Goal: Task Accomplishment & Management: Use online tool/utility

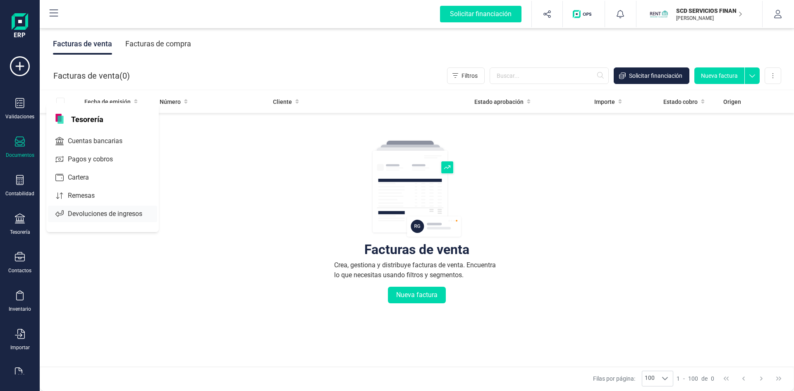
click at [94, 212] on span "Devoluciones de ingresos" at bounding box center [110, 214] width 93 height 10
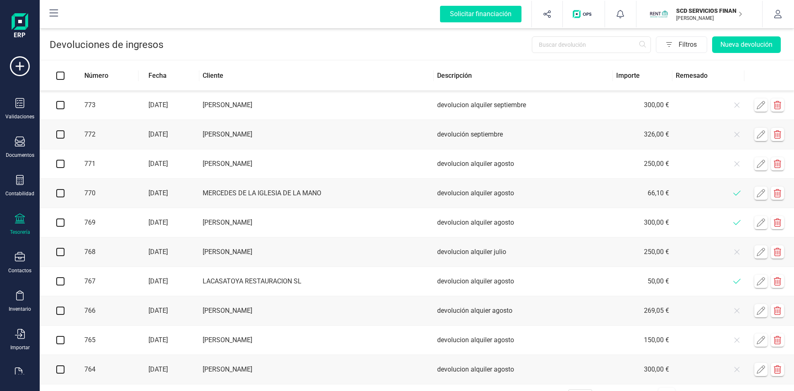
click at [60, 163] on input "checkbox" at bounding box center [60, 164] width 8 height 8
checkbox input "true"
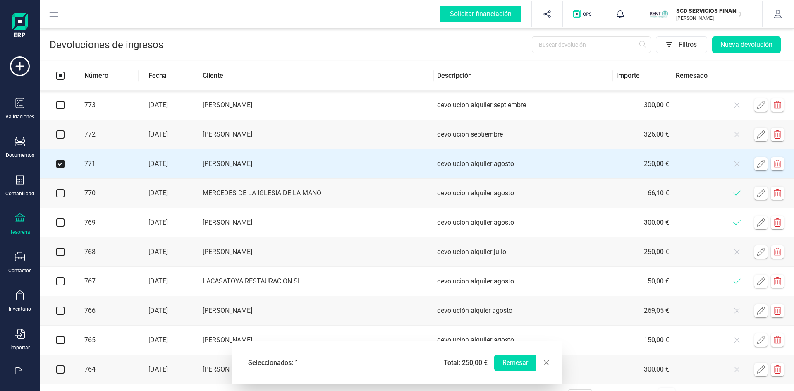
click at [60, 132] on input "checkbox" at bounding box center [60, 134] width 8 height 8
checkbox input "true"
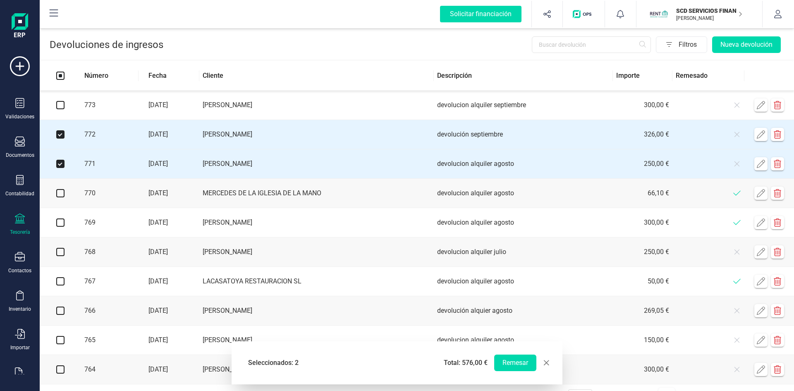
click at [59, 104] on input "checkbox" at bounding box center [60, 105] width 8 height 8
checkbox input "true"
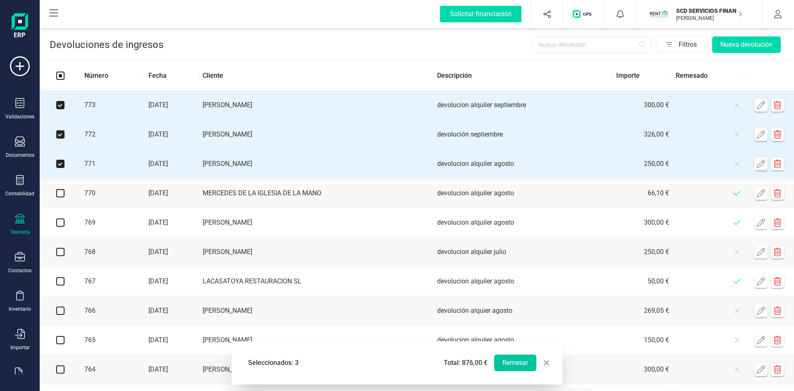
click at [519, 362] on button "Remesar" at bounding box center [515, 362] width 42 height 17
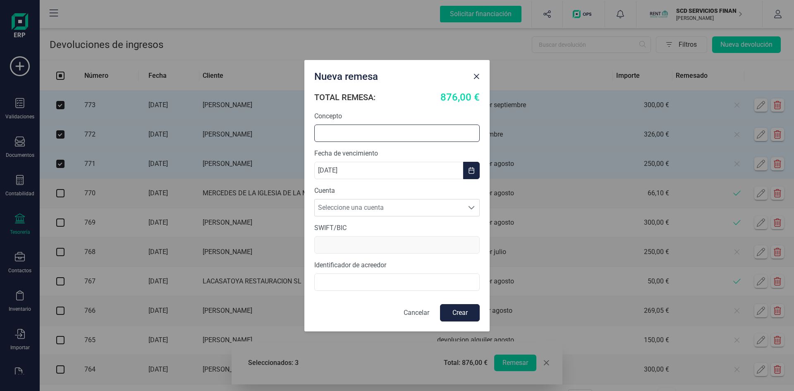
click at [405, 136] on input "text" at bounding box center [396, 132] width 165 height 17
type input "devolucion alquileres"
click at [390, 206] on span "Seleccione una cuenta" at bounding box center [389, 207] width 149 height 17
click at [378, 227] on li "[FINANCIAL_ID]" at bounding box center [396, 227] width 165 height 17
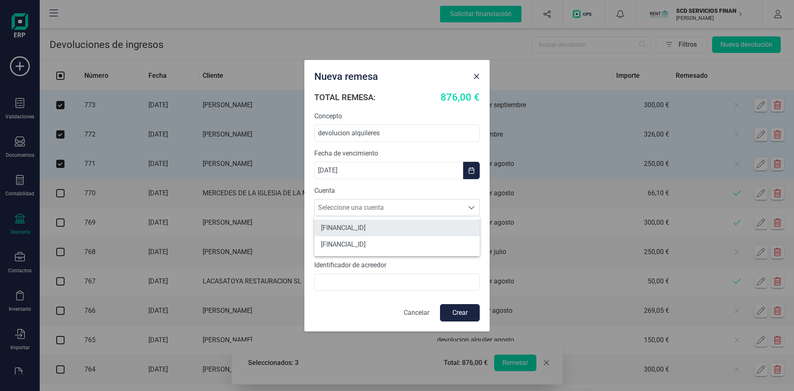
type input "[SWIFT_CODE]"
type input "B72840242"
click at [462, 312] on button "Crear" at bounding box center [460, 312] width 40 height 17
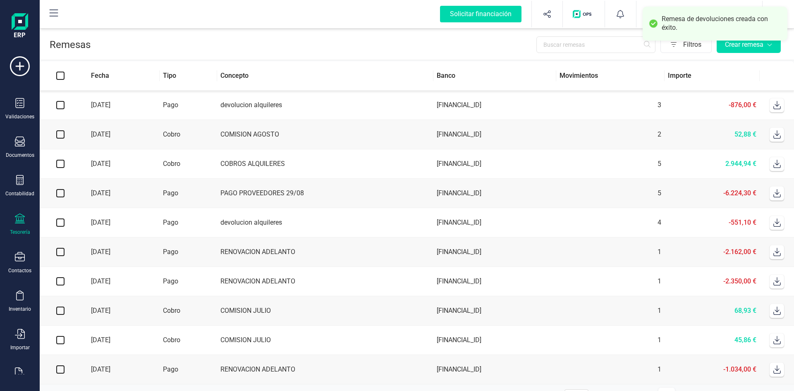
click at [777, 101] on icon at bounding box center [777, 105] width 8 height 8
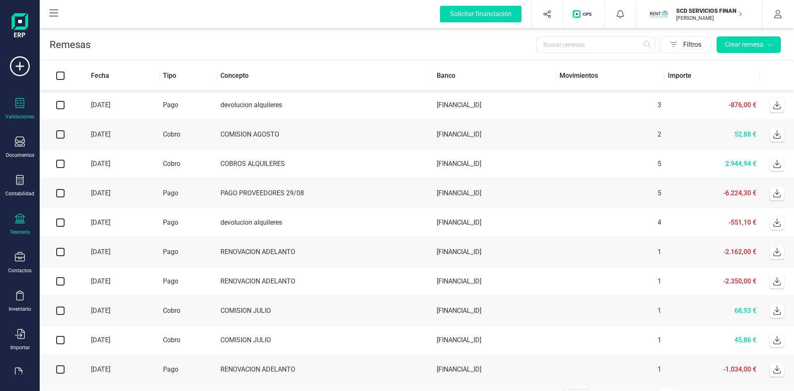
click at [17, 117] on div "Validaciones" at bounding box center [19, 116] width 29 height 7
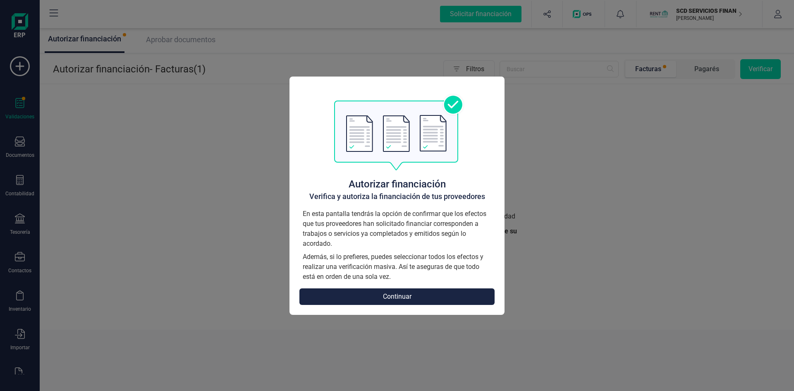
click at [384, 294] on button "Continuar" at bounding box center [396, 296] width 195 height 17
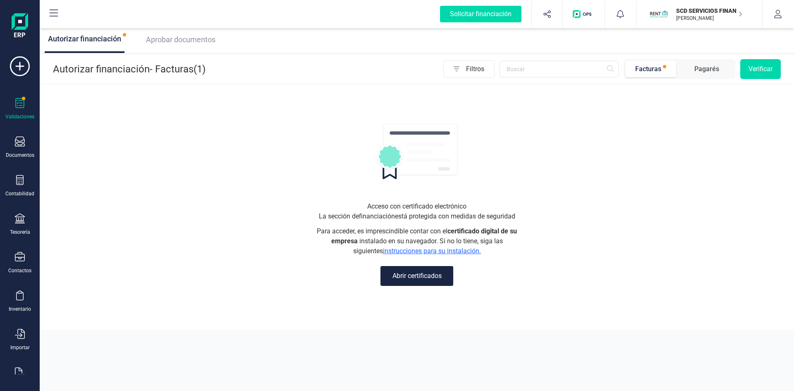
click at [188, 41] on span "Aprobar documentos" at bounding box center [180, 39] width 69 height 9
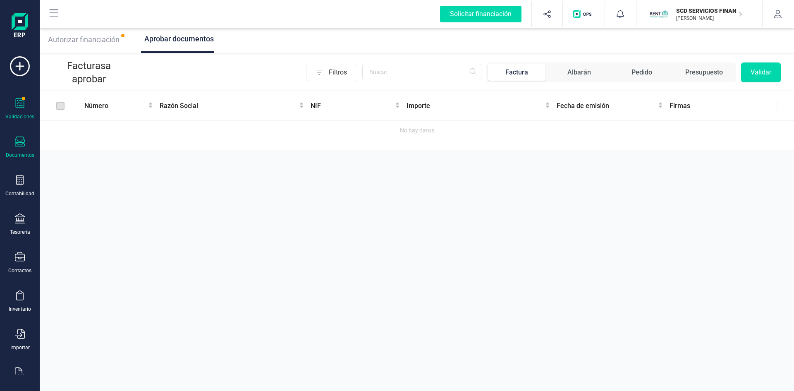
click at [18, 145] on icon at bounding box center [20, 141] width 10 height 10
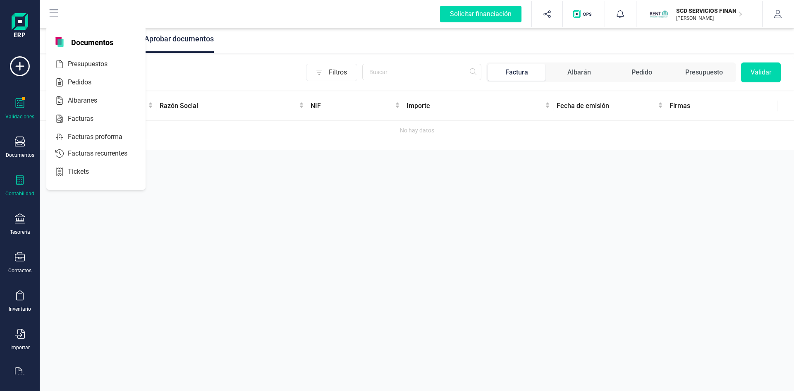
click at [21, 186] on div at bounding box center [20, 181] width 10 height 12
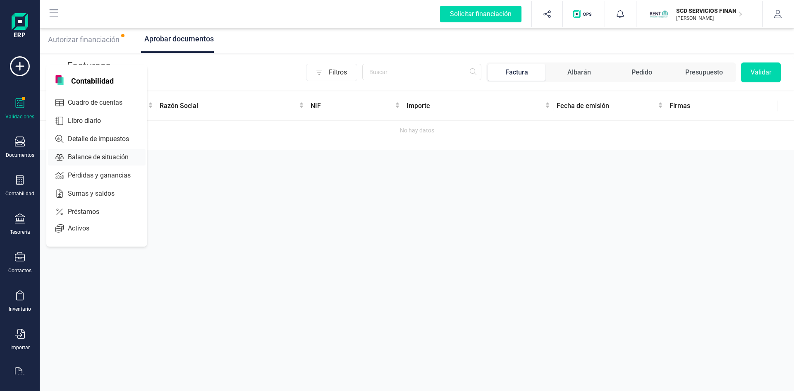
click at [93, 156] on span "Balance de situación" at bounding box center [103, 157] width 79 height 10
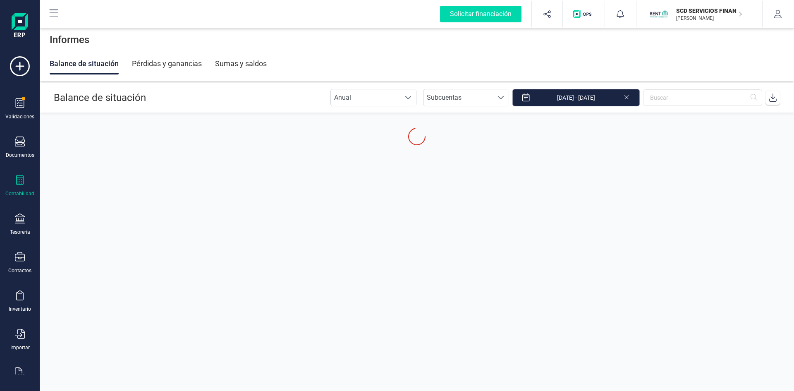
click at [593, 97] on input "[DATE] - [DATE]" at bounding box center [575, 97] width 127 height 17
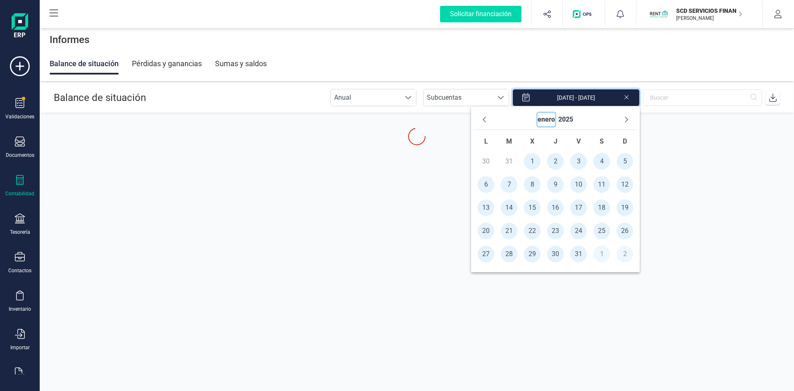
click at [541, 118] on button "enero" at bounding box center [545, 119] width 17 height 13
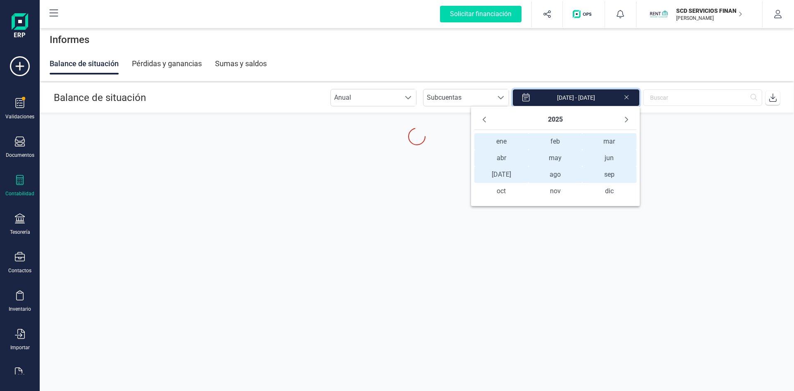
click at [501, 140] on span "ene ene" at bounding box center [501, 141] width 54 height 17
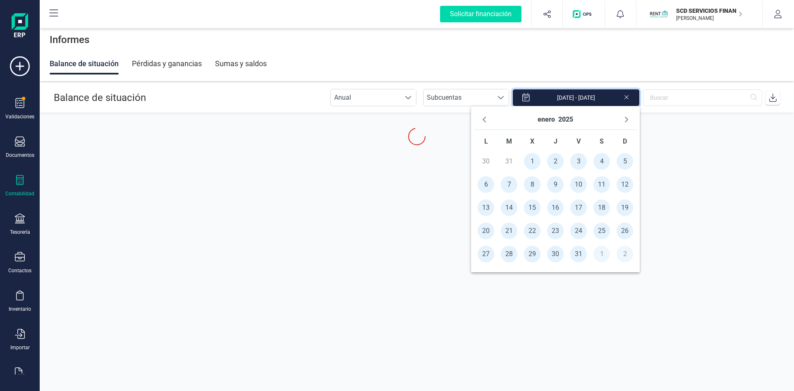
click at [532, 161] on span "1" at bounding box center [532, 161] width 17 height 17
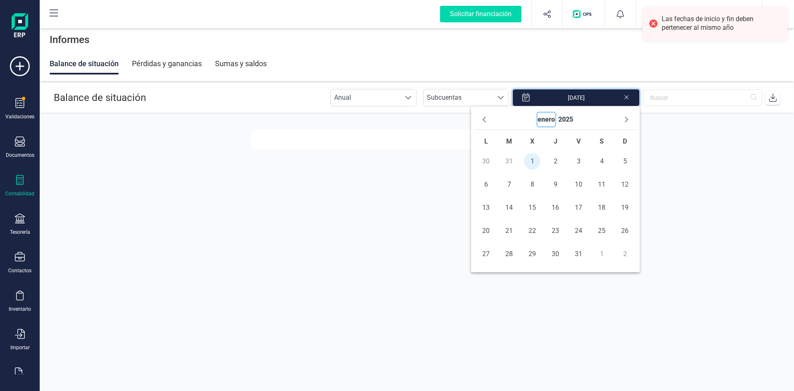
click at [545, 117] on button "enero" at bounding box center [545, 119] width 17 height 13
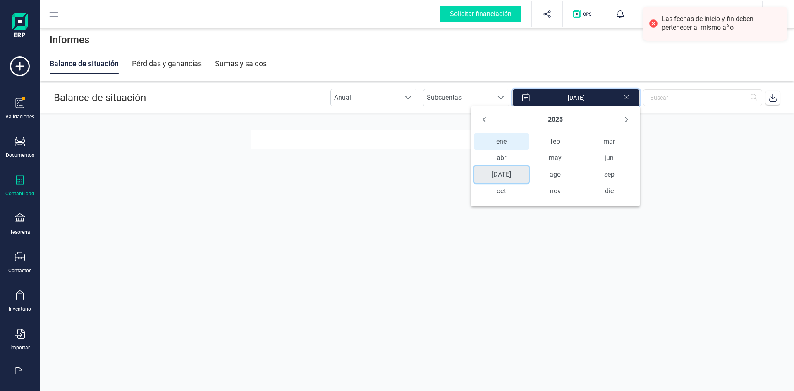
click at [499, 178] on span "[DATE]" at bounding box center [501, 174] width 54 height 17
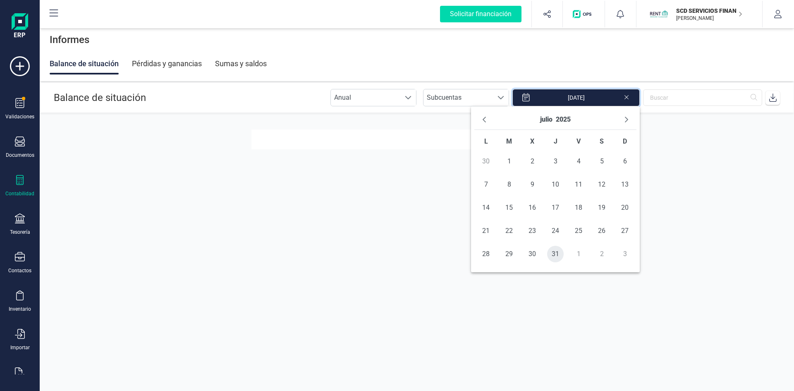
click at [555, 255] on span "31" at bounding box center [555, 254] width 17 height 17
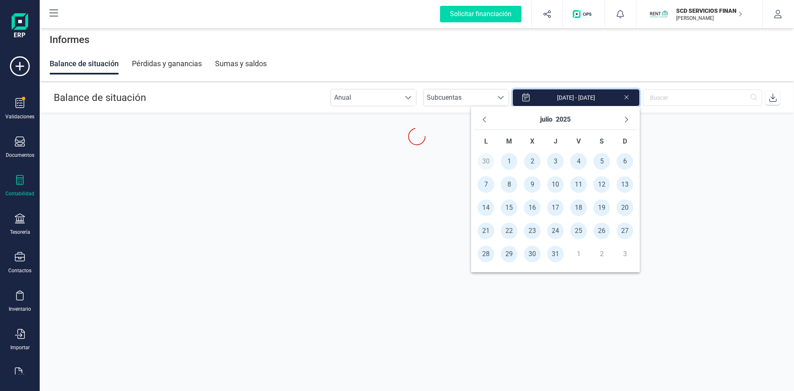
click at [552, 254] on span "31" at bounding box center [555, 254] width 17 height 17
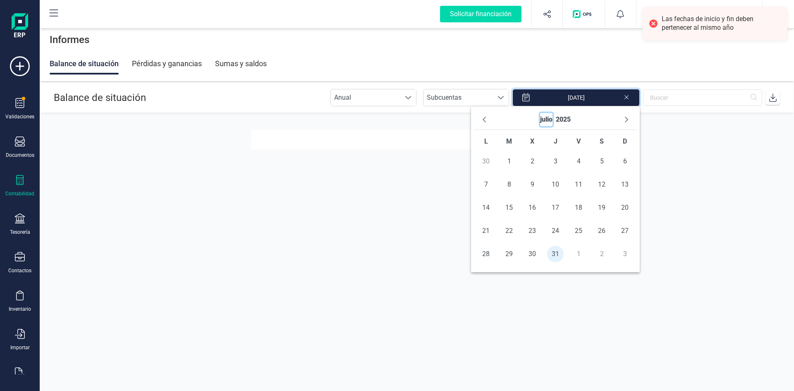
click at [544, 118] on button "julio" at bounding box center [546, 119] width 12 height 13
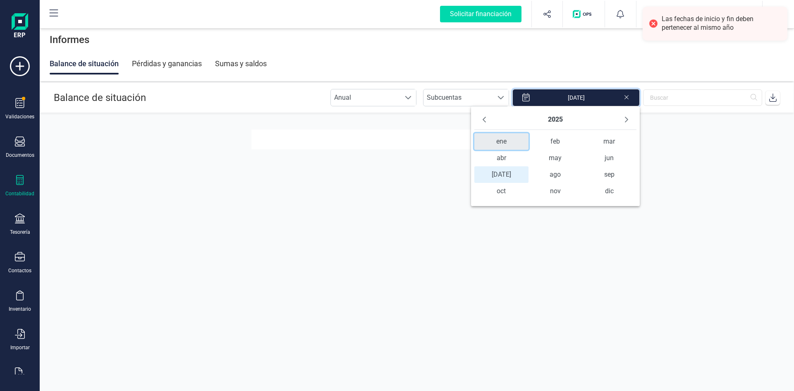
click at [493, 142] on span "ene" at bounding box center [501, 141] width 54 height 17
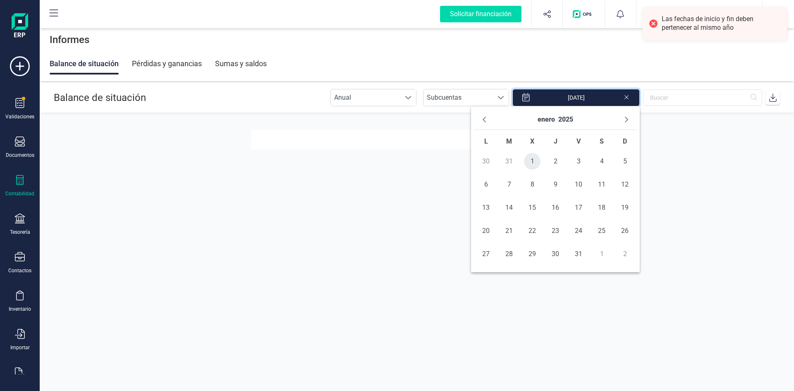
click at [533, 161] on span "1" at bounding box center [532, 161] width 17 height 17
type input "[DATE] - [DATE]"
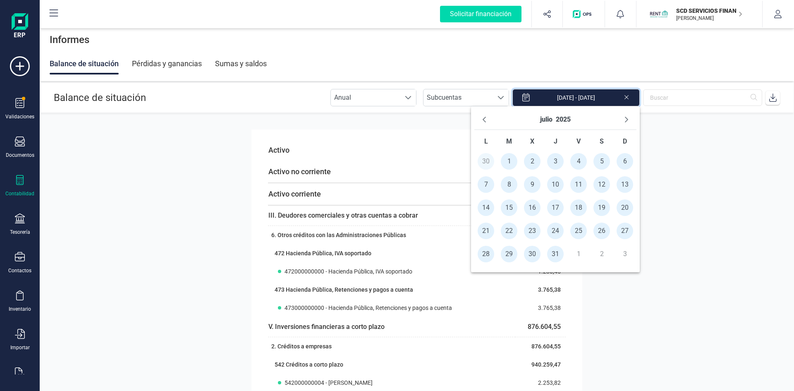
click at [601, 331] on section "Activo Activo no corriente 0,00 Activo corriente 978.129,04 III. Deudores comer…" at bounding box center [417, 251] width 754 height 277
click at [770, 98] on icon at bounding box center [772, 97] width 8 height 8
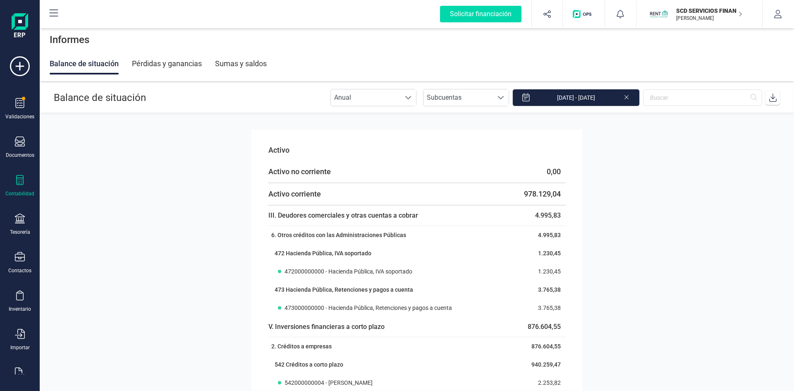
click at [658, 228] on section "Activo Activo no corriente 0,00 Activo corriente 978.129,04 III. Deudores comer…" at bounding box center [417, 251] width 754 height 277
